Goal: Task Accomplishment & Management: Use online tool/utility

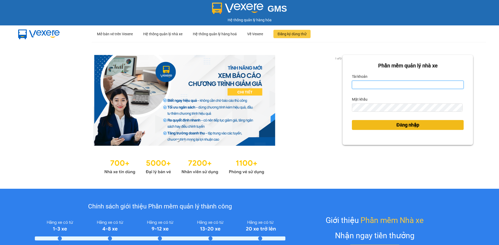
type input "quan.khanhphong"
click at [396, 126] on span "Đăng nhập" at bounding box center [407, 125] width 23 height 7
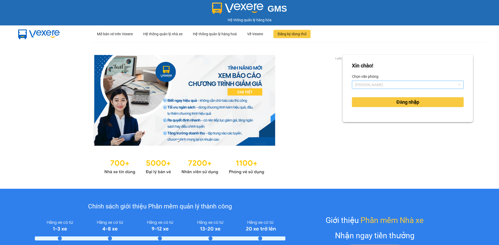
click at [382, 89] on span "[PERSON_NAME]" at bounding box center [407, 85] width 105 height 8
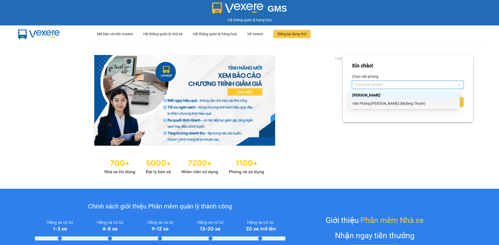
click at [380, 105] on div "Văn Phòng [PERSON_NAME] (Mường Thanh)" at bounding box center [404, 104] width 104 height 6
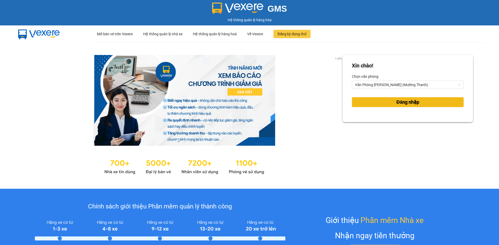
click at [385, 100] on button "Đăng nhập" at bounding box center [408, 102] width 112 height 10
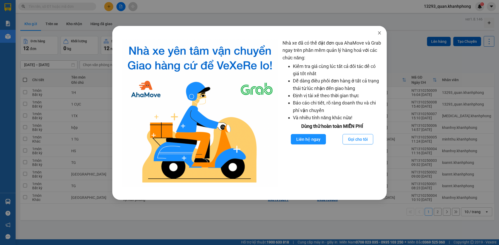
click at [379, 32] on icon "close" at bounding box center [379, 32] width 3 height 3
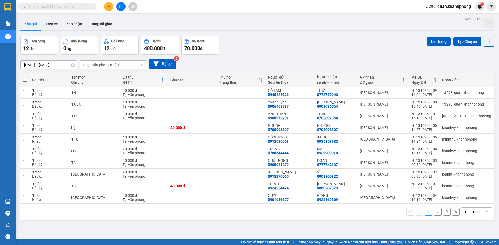
click at [371, 46] on div "Đơn hàng 12 đơn Khối lượng 0 kg Số lượng 12 món Đã thu 400.000 đ Chưa thu 70.00…" at bounding box center [257, 45] width 474 height 19
drag, startPoint x: 310, startPoint y: 50, endPoint x: 310, endPoint y: 54, distance: 3.6
click at [310, 51] on div "Đơn hàng 12 đơn Khối lượng 0 kg Số lượng 12 món Đã thu 400.000 đ Chưa thu 70.00…" at bounding box center [257, 45] width 474 height 19
